Goal: Task Accomplishment & Management: Manage account settings

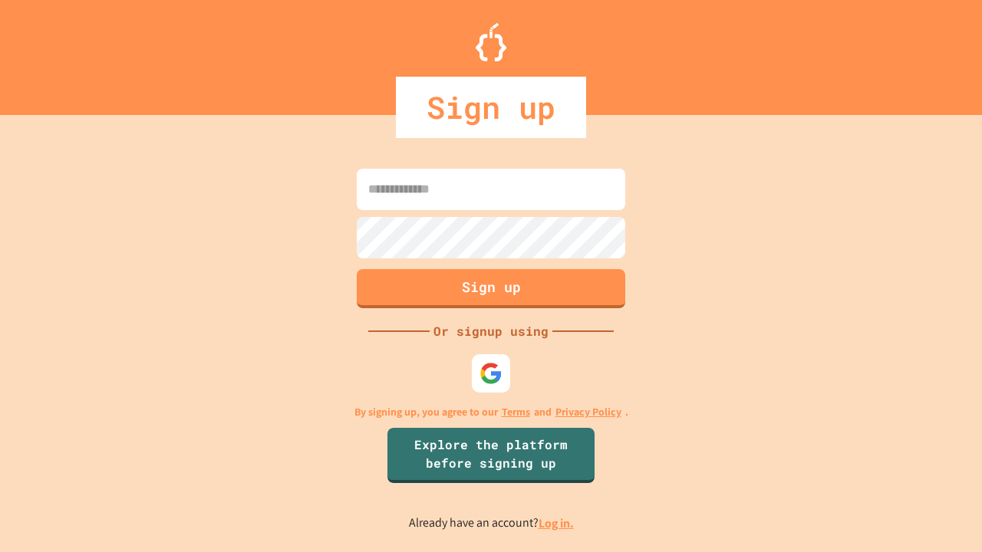
click at [557, 523] on link "Log in." at bounding box center [556, 524] width 35 height 16
